Goal: Check status: Check status

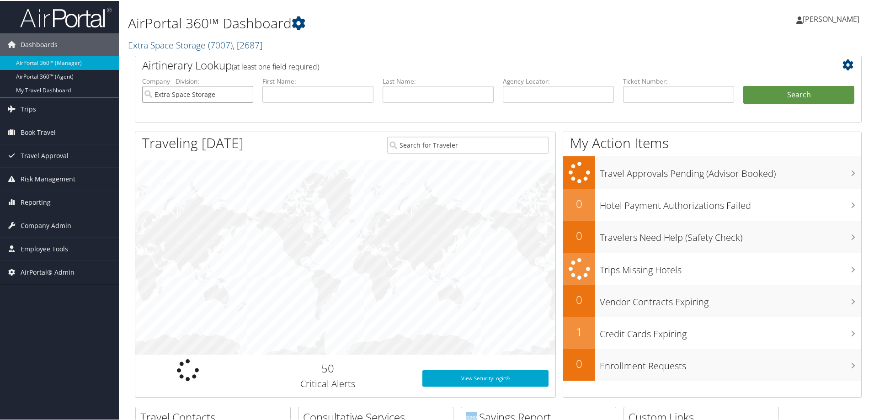
click at [244, 93] on input "Extra Space Storage" at bounding box center [197, 93] width 111 height 17
click at [414, 90] on input "text" at bounding box center [437, 93] width 111 height 17
paste input "[PERSON_NAME]"
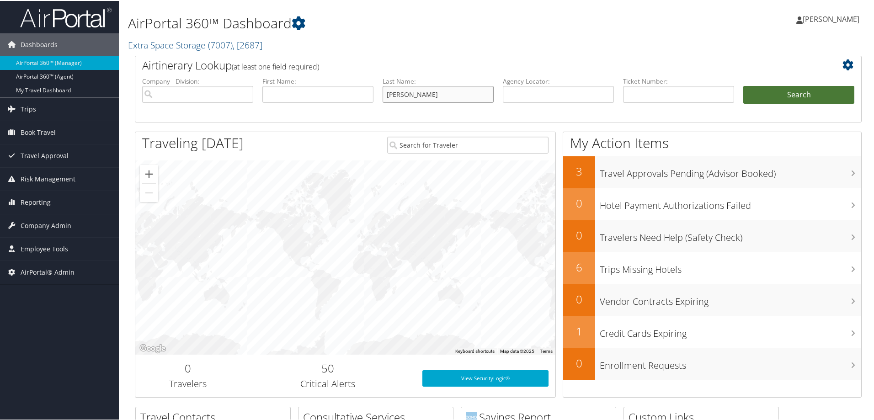
type input "[PERSON_NAME]"
click at [831, 94] on button "Search" at bounding box center [798, 94] width 111 height 18
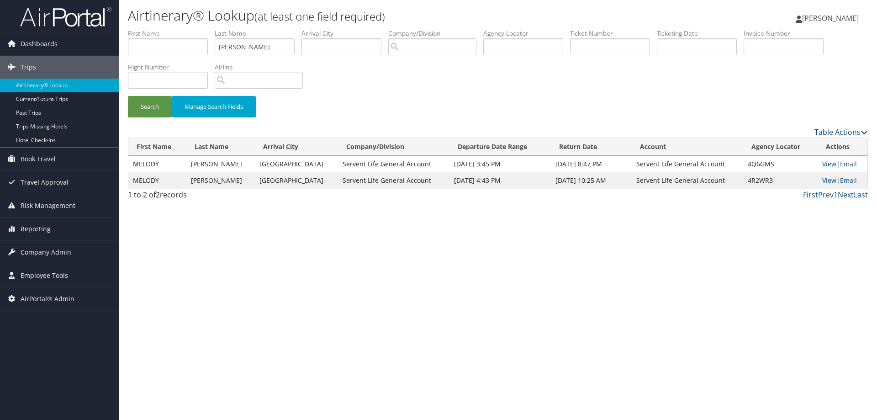
click at [353, 344] on div "Airtinerary® Lookup (at least one field required) Trent Sawyer Trent Sawyer My …" at bounding box center [498, 210] width 759 height 420
click at [576, 335] on div "Airtinerary® Lookup (at least one field required) Trent Sawyer Trent Sawyer My …" at bounding box center [498, 210] width 759 height 420
click at [850, 259] on div "Airtinerary® Lookup (at least one field required) Trent Sawyer Trent Sawyer My …" at bounding box center [498, 210] width 759 height 420
drag, startPoint x: 109, startPoint y: 336, endPoint x: 106, endPoint y: 195, distance: 140.8
click at [109, 324] on div "Dashboards AirPortal 360™ (Manager) AirPortal 360™ (Agent) My Travel Dashboard …" at bounding box center [438, 210] width 877 height 420
